Goal: Transaction & Acquisition: Purchase product/service

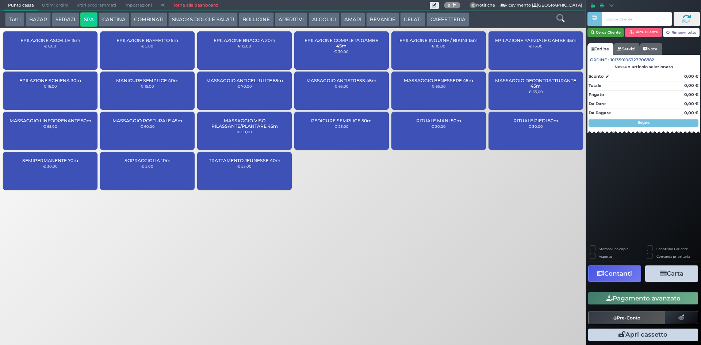
click at [591, 30] on icon "button" at bounding box center [593, 33] width 4 height 6
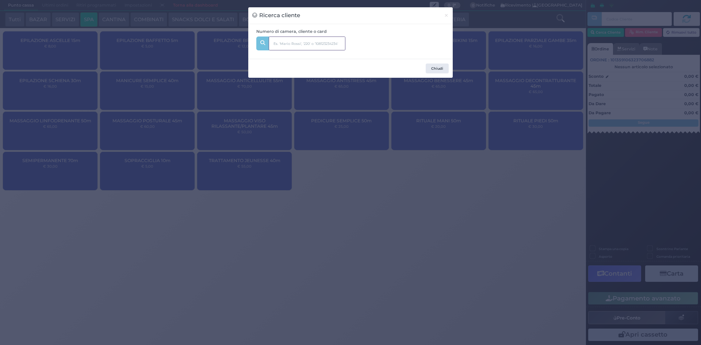
click at [321, 42] on input "text" at bounding box center [307, 44] width 77 height 14
type input "216"
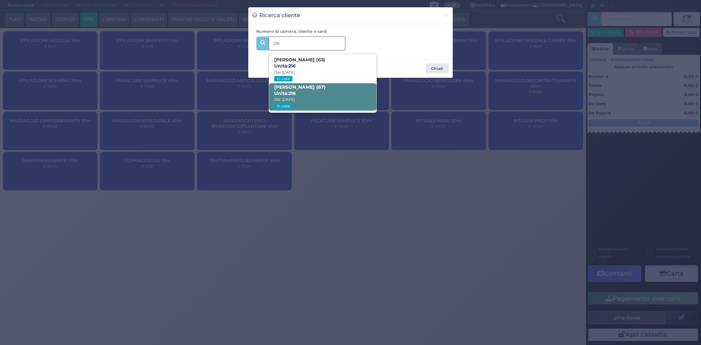
click at [314, 97] on span "PAOLO PIRELLI (67) Unità: 216 Dal: 24/08/2025 In casa" at bounding box center [322, 96] width 107 height 27
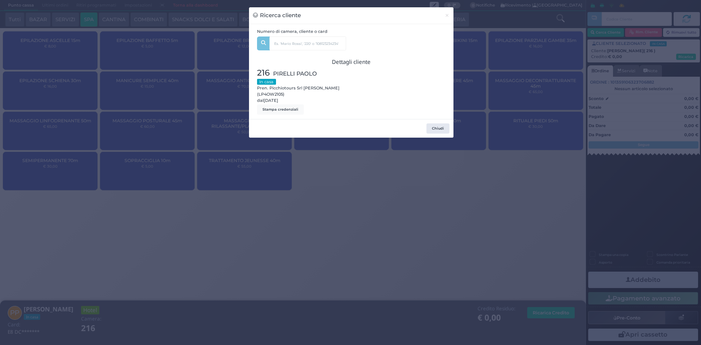
click at [503, 99] on div "Ricerca cliente × Numero di camera, cliente o card 216 CARMELA VINCI (63) Unità…" at bounding box center [350, 172] width 701 height 345
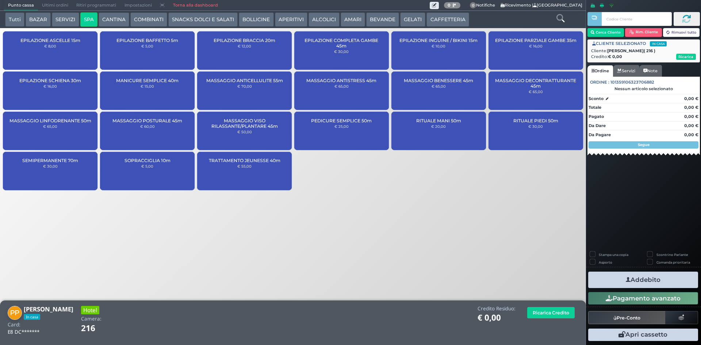
click at [559, 17] on icon at bounding box center [560, 18] width 8 height 8
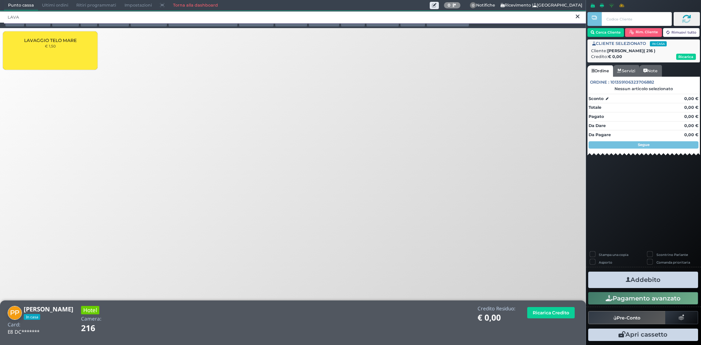
type input "LAVA"
click at [65, 52] on div "LAVAGGIO TELO MARE € 1,50" at bounding box center [50, 50] width 95 height 38
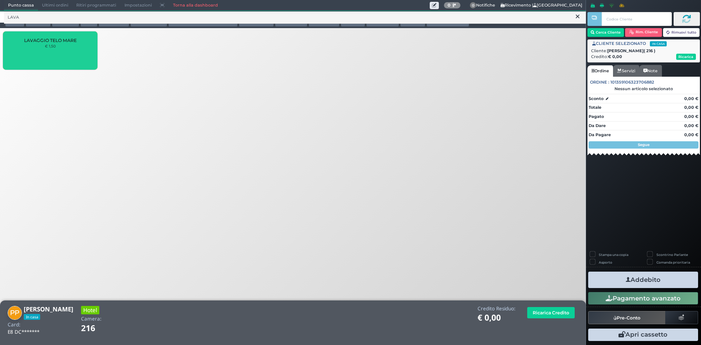
click at [65, 52] on div "LAVAGGIO TELO MARE € 1,50" at bounding box center [50, 50] width 95 height 38
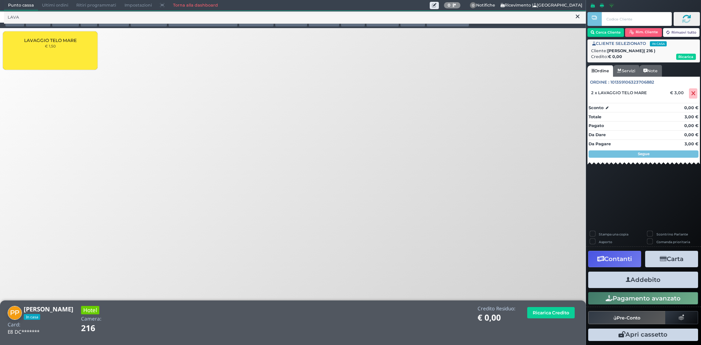
click at [617, 280] on button "Addebito" at bounding box center [643, 280] width 110 height 16
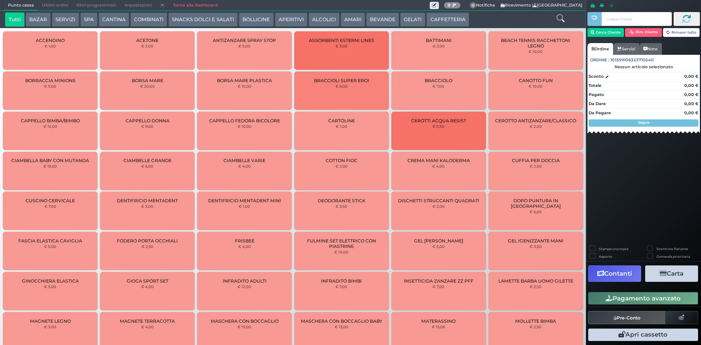
drag, startPoint x: 661, startPoint y: 203, endPoint x: 630, endPoint y: 137, distance: 72.8
click at [662, 203] on div "Cerca Cliente Rim. Cliente Rimuovi tutto Ordine Servizi Note Ordine : 101359106…" at bounding box center [643, 172] width 115 height 345
click at [615, 21] on input "text" at bounding box center [637, 19] width 70 height 14
type input "2"
click at [611, 33] on button "Cerca Cliente" at bounding box center [605, 32] width 37 height 9
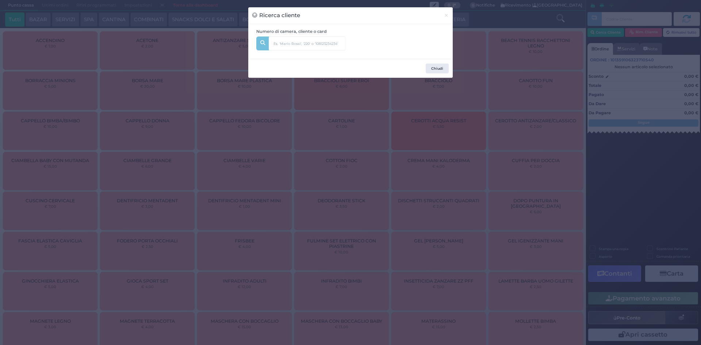
click at [370, 43] on div "Numero di camera, cliente o card" at bounding box center [350, 41] width 196 height 26
click at [316, 46] on input "text" at bounding box center [307, 44] width 77 height 14
type input "246"
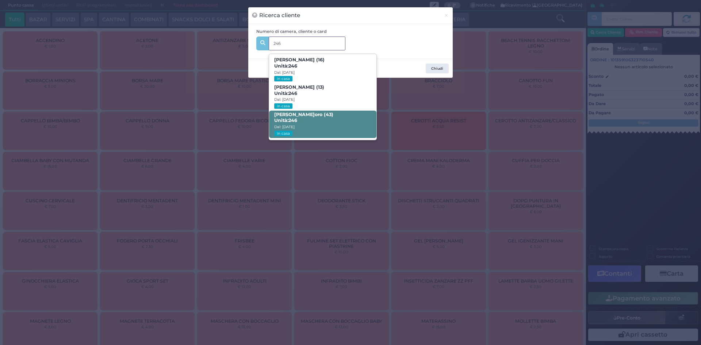
drag, startPoint x: 312, startPoint y: 120, endPoint x: 324, endPoint y: 122, distance: 12.1
click at [312, 120] on span "Silvia D‘oro (43) Unità: 246 Dal: 24/08/2025 In casa" at bounding box center [322, 124] width 107 height 27
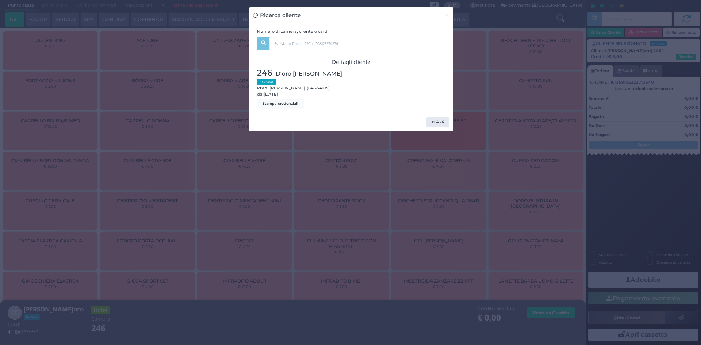
click at [625, 101] on div "Ricerca cliente × Numero di camera, cliente o card 246 Cecilia Pepe (16) Unità:…" at bounding box center [350, 172] width 701 height 345
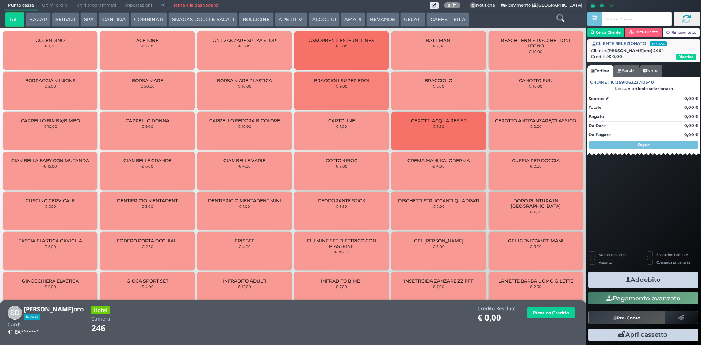
click at [557, 15] on icon at bounding box center [560, 18] width 8 height 8
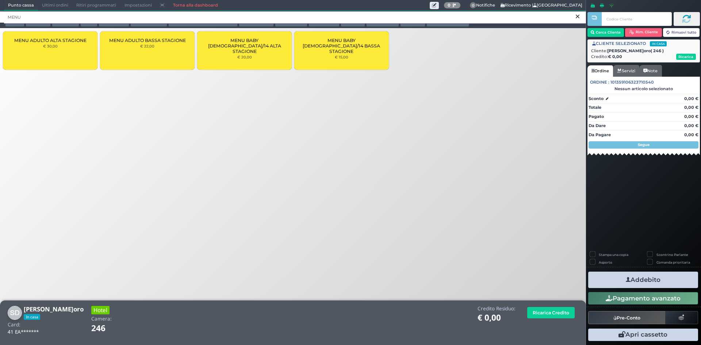
type input "MENU"
click at [60, 44] on div "MENU ADULTO ALTA STAGIONE € 30,00" at bounding box center [50, 50] width 95 height 38
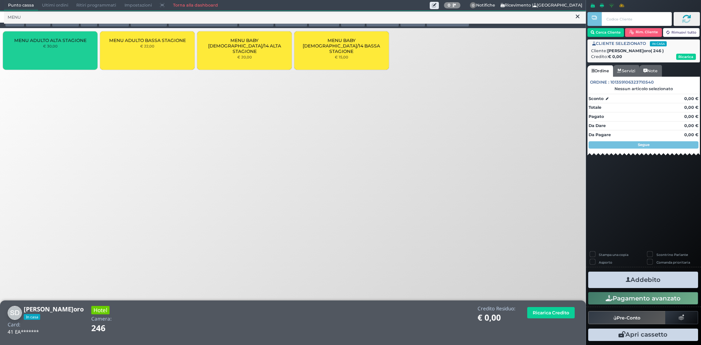
click at [60, 44] on div "MENU ADULTO ALTA STAGIONE € 30,00" at bounding box center [50, 50] width 95 height 38
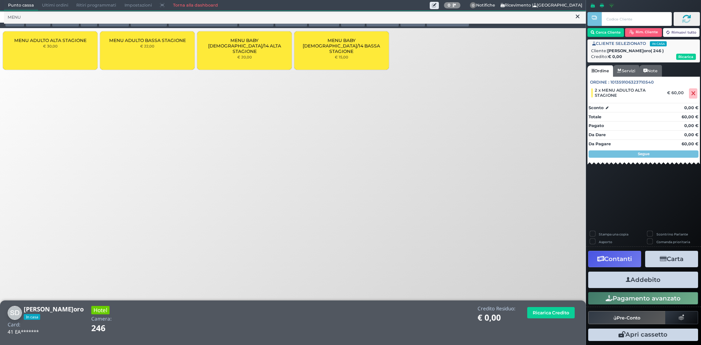
click at [627, 279] on icon "button" at bounding box center [628, 280] width 5 height 8
